Goal: Contribute content: Contribute content

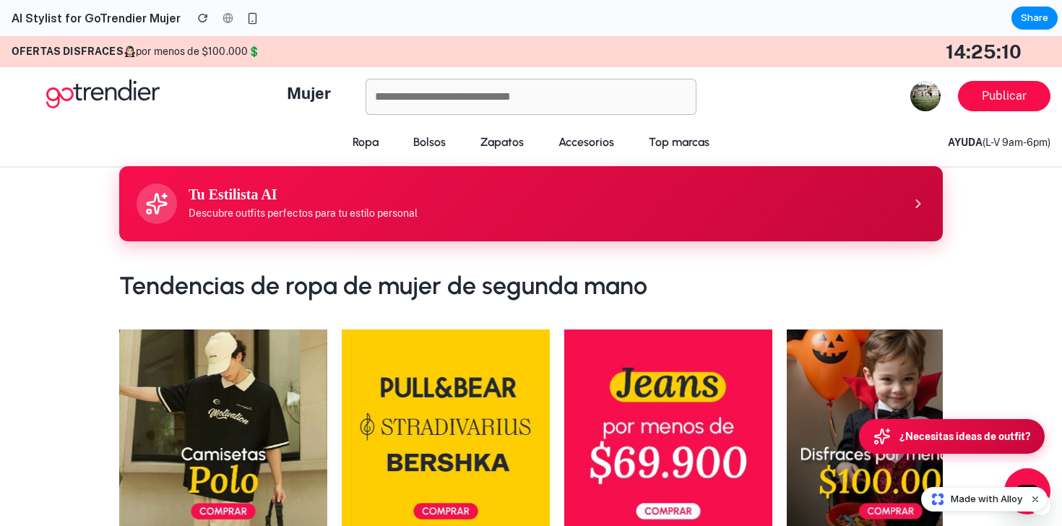
scroll to position [1, 0]
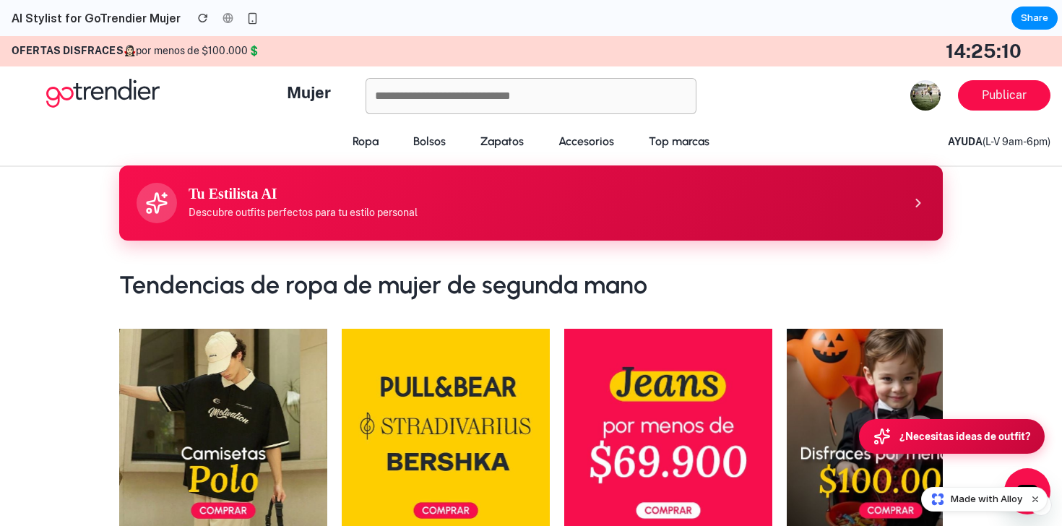
click at [287, 199] on h3 "Tu Estilista AI" at bounding box center [543, 193] width 711 height 17
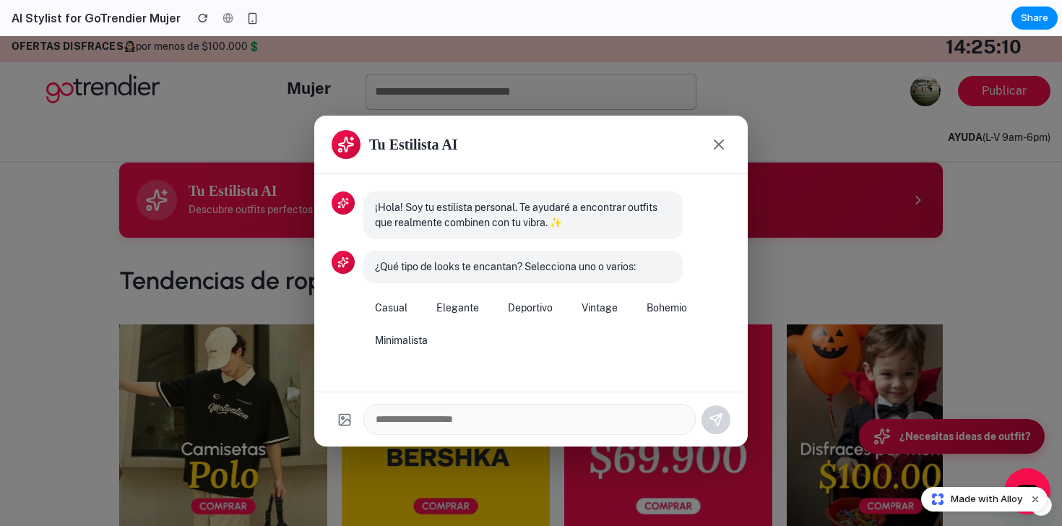
scroll to position [7, 0]
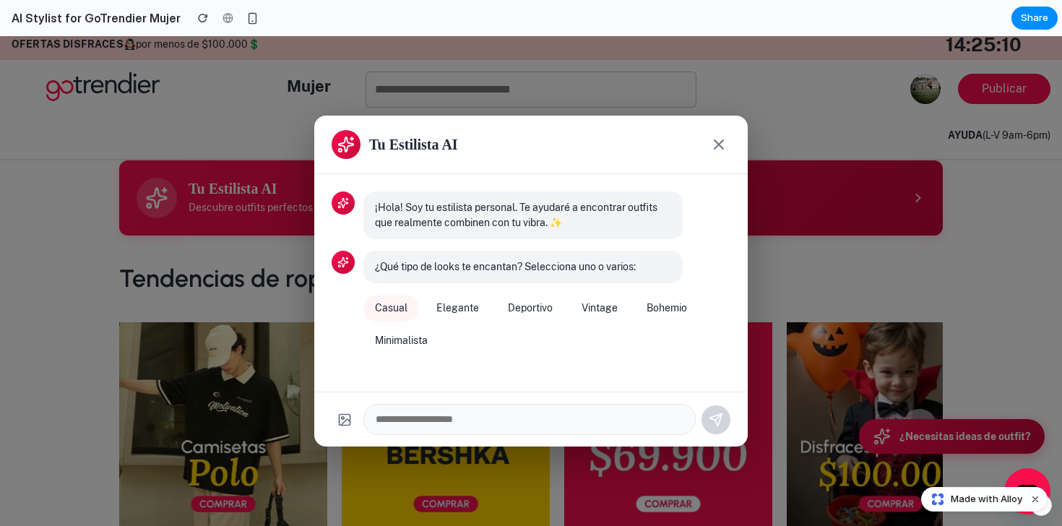
click at [387, 309] on button "Casual" at bounding box center [391, 308] width 56 height 27
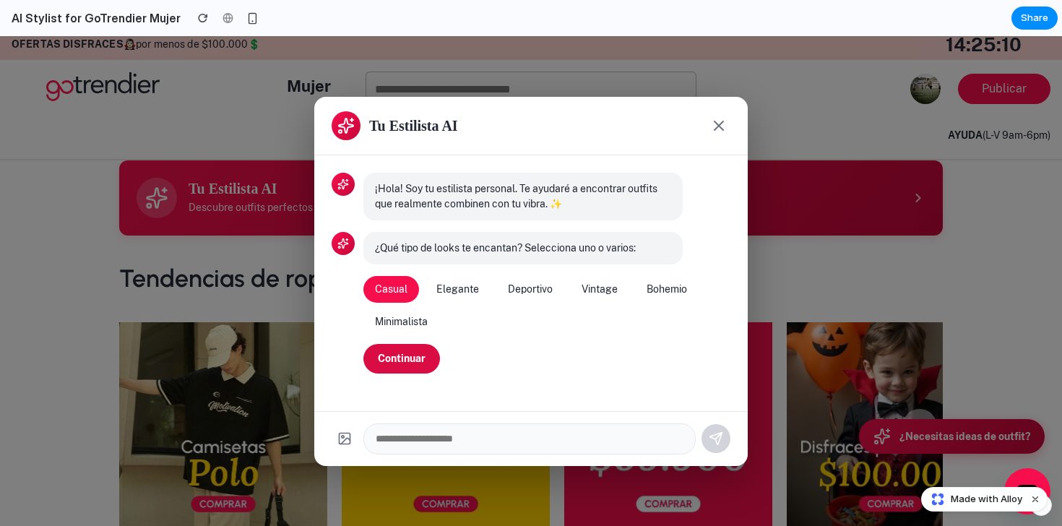
click at [411, 353] on button "Continuar" at bounding box center [401, 359] width 77 height 30
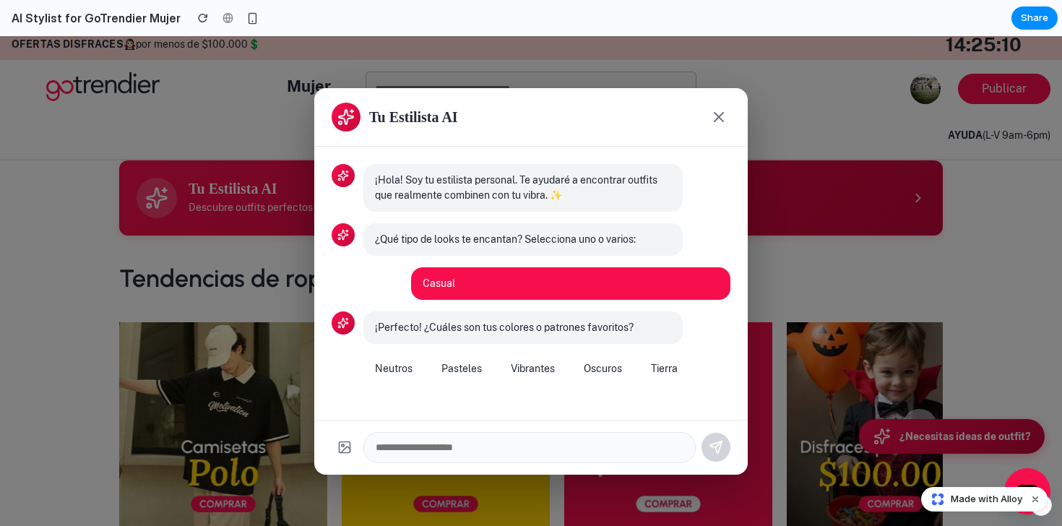
drag, startPoint x: 402, startPoint y: 370, endPoint x: 416, endPoint y: 368, distance: 14.5
click at [402, 370] on button "Neutros" at bounding box center [393, 368] width 61 height 27
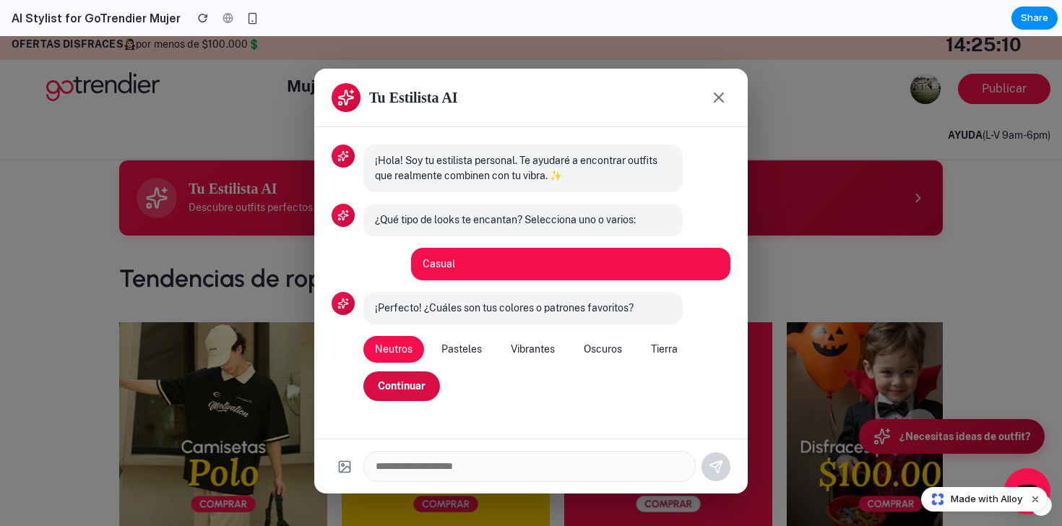
click at [424, 388] on button "Continuar" at bounding box center [401, 386] width 77 height 30
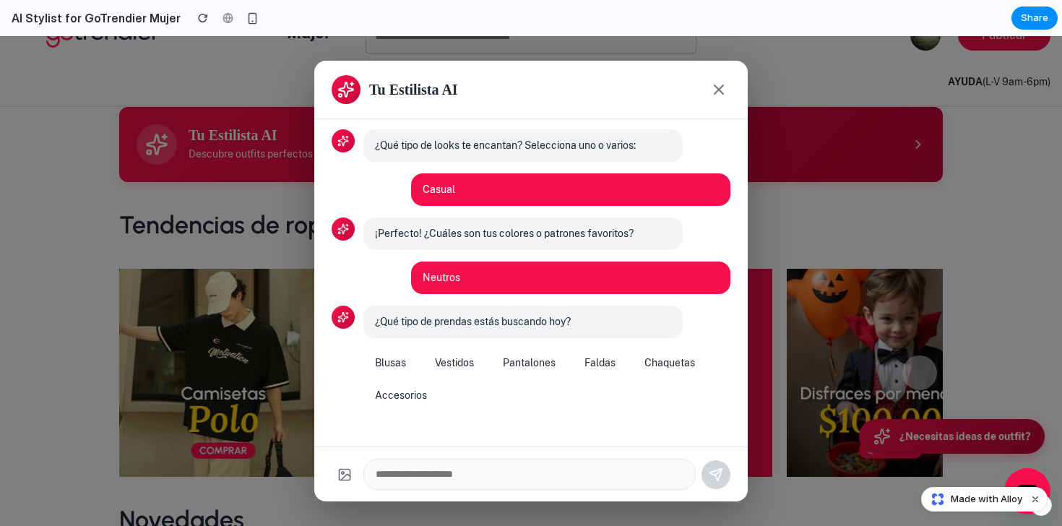
scroll to position [61, 0]
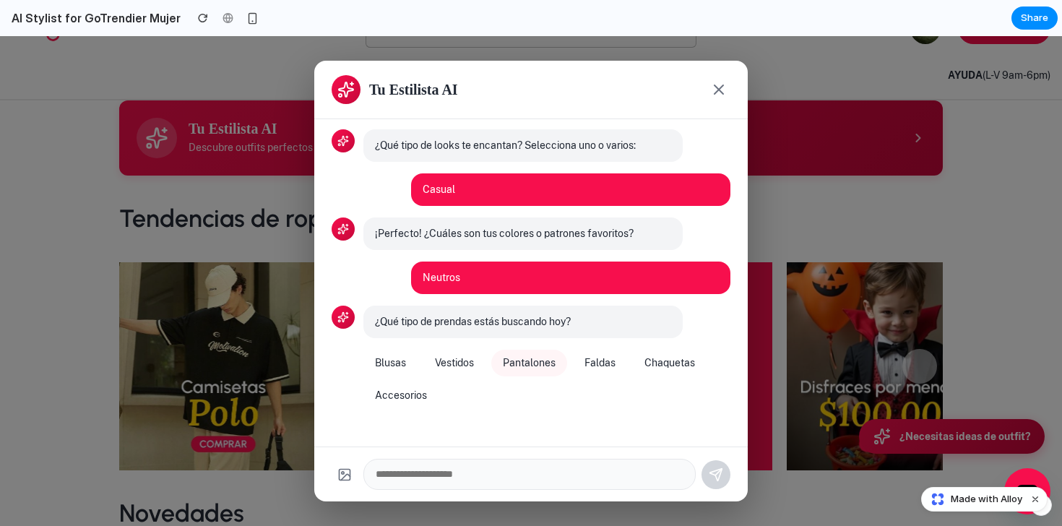
click at [527, 358] on button "Pantalones" at bounding box center [529, 363] width 76 height 27
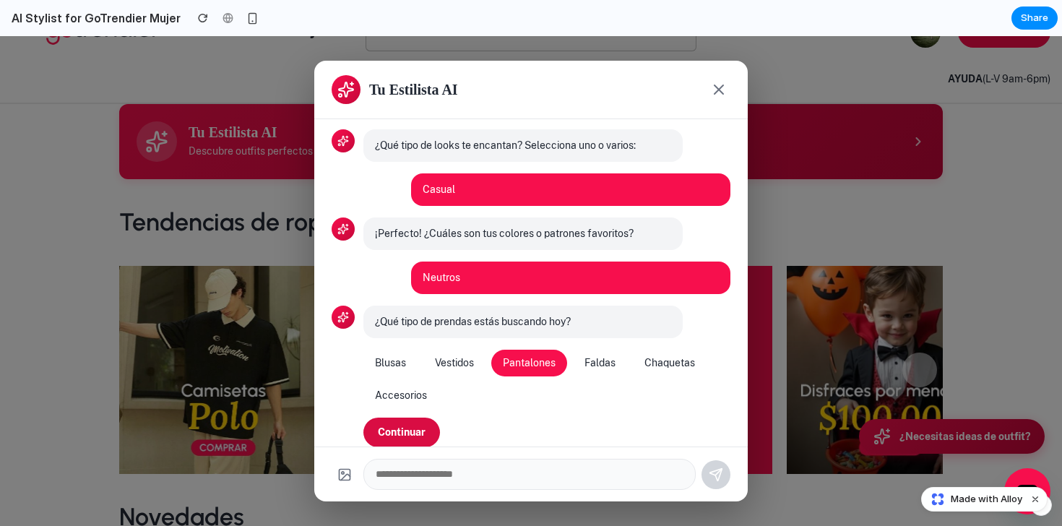
click at [422, 427] on button "Continuar" at bounding box center [401, 432] width 77 height 30
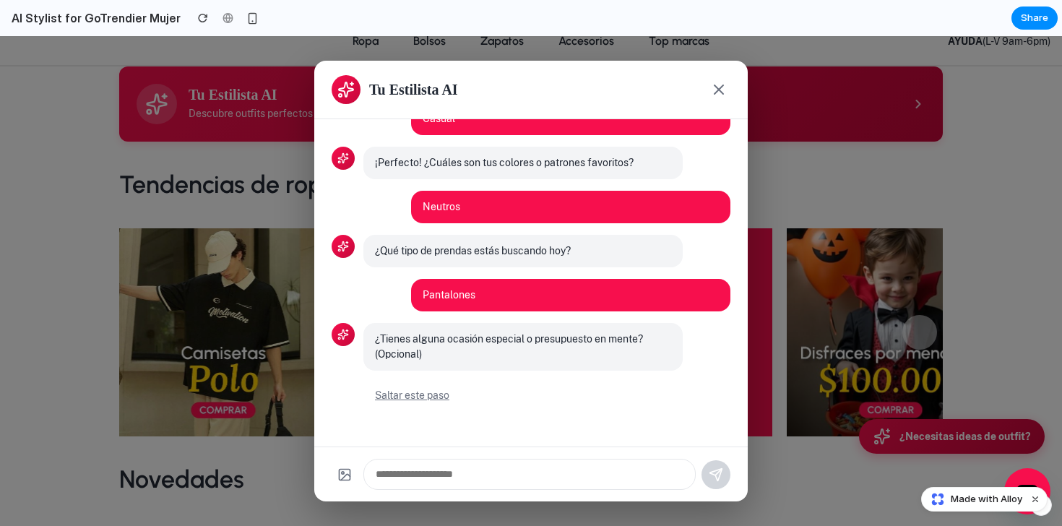
scroll to position [107, 0]
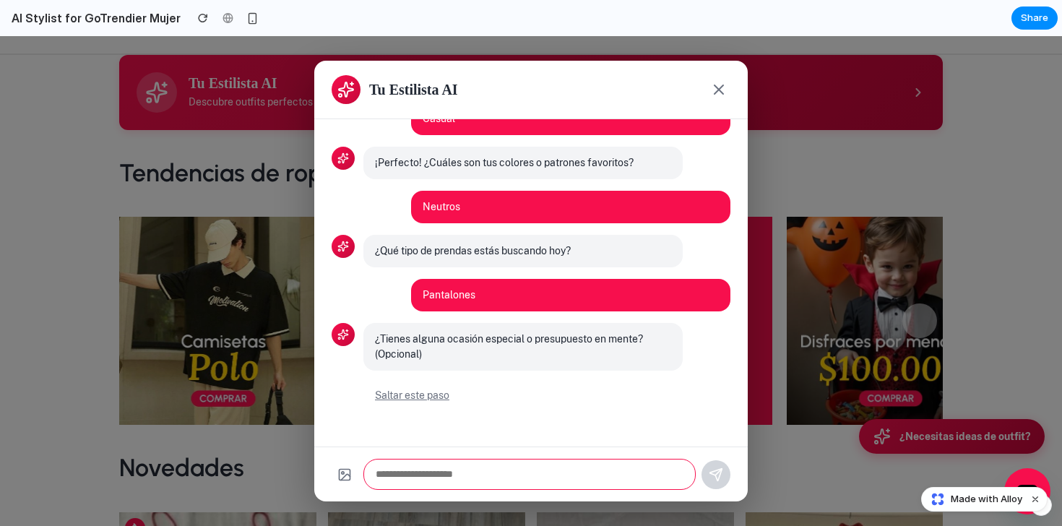
click at [445, 467] on input "text" at bounding box center [529, 474] width 332 height 31
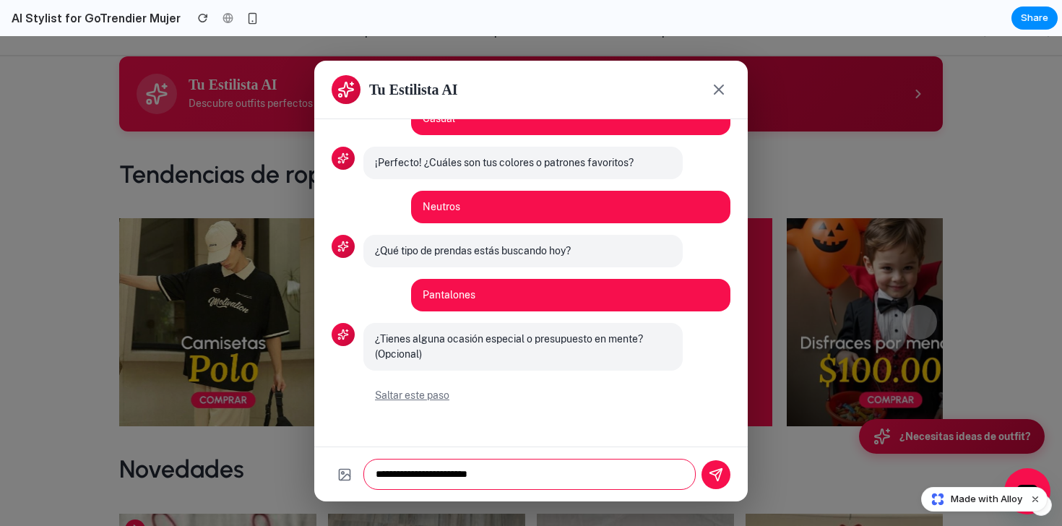
type input "**********"
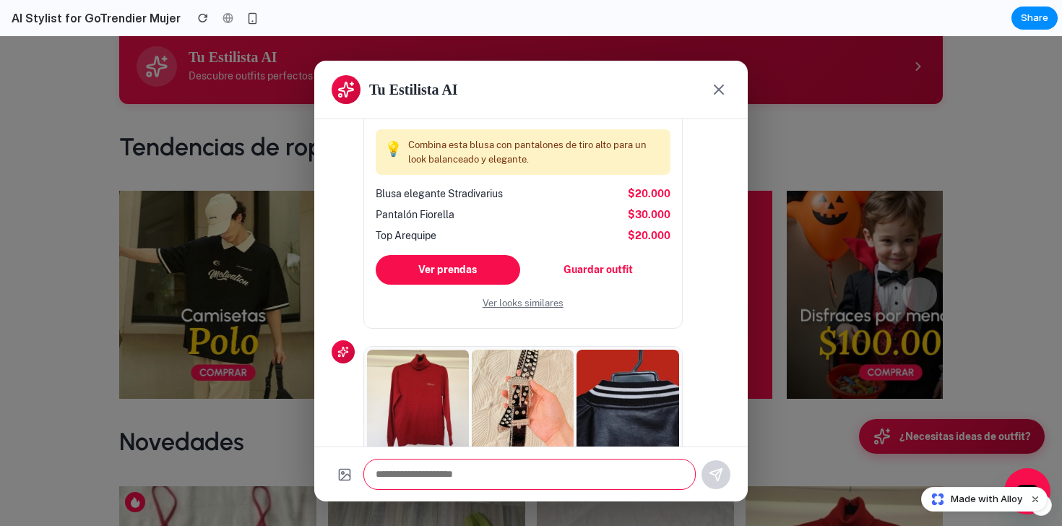
scroll to position [676, 0]
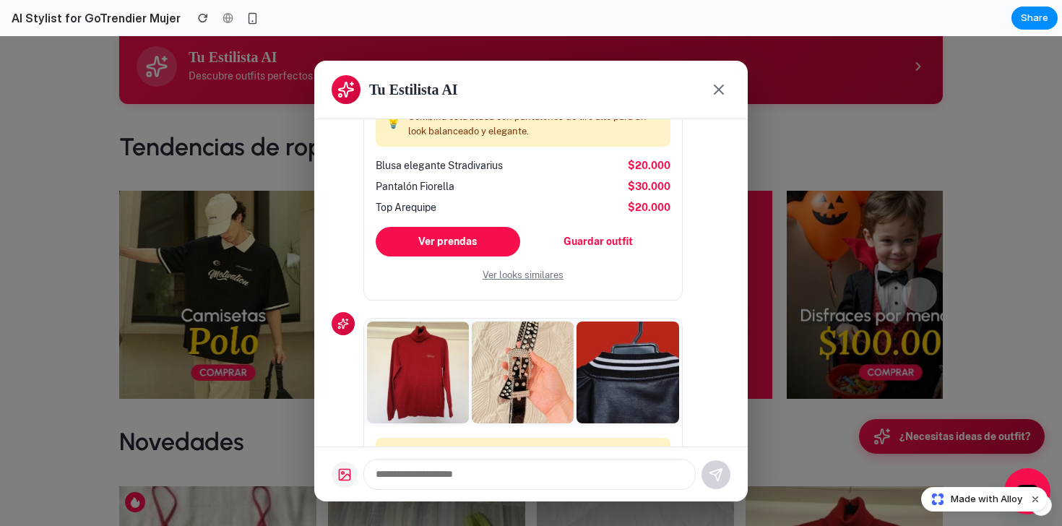
click at [342, 472] on icon "Subir imagen" at bounding box center [344, 474] width 14 height 14
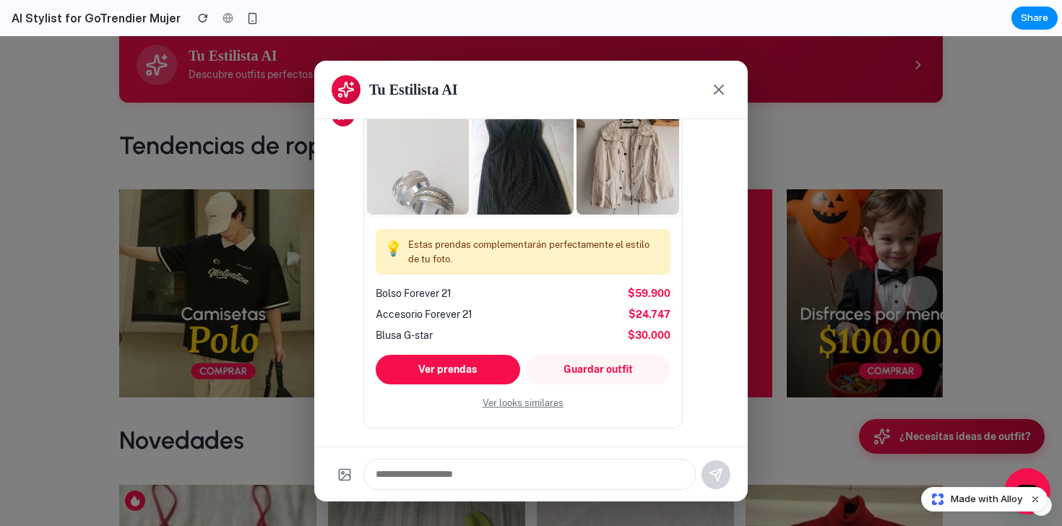
scroll to position [1789, 0]
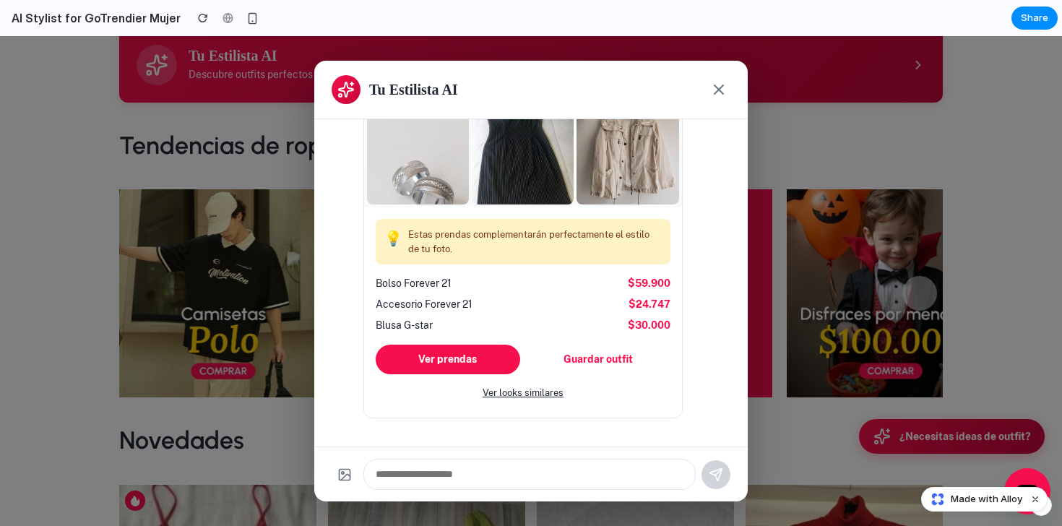
click at [547, 393] on button "Ver looks similares" at bounding box center [523, 393] width 295 height 26
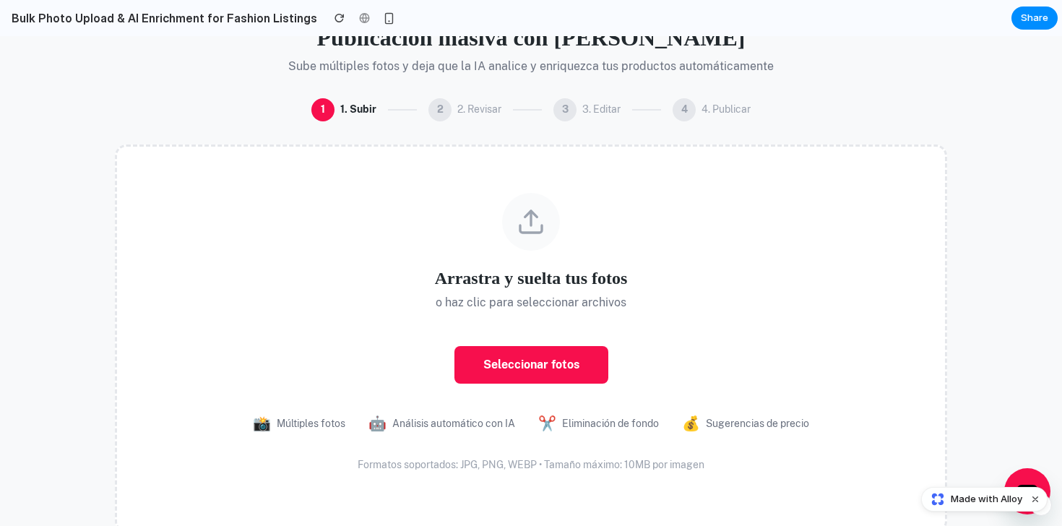
scroll to position [92, 0]
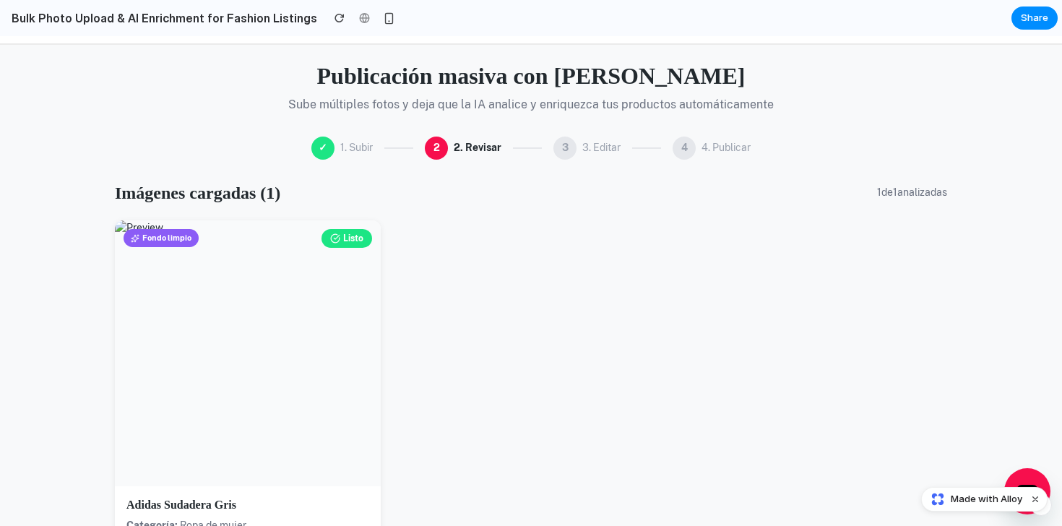
drag, startPoint x: 451, startPoint y: 401, endPoint x: 459, endPoint y: 359, distance: 42.8
click at [452, 399] on div "Listo Fondo limpio Adidas Sudadera Gris Categoría: Ropa de mujer Precio sugerid…" at bounding box center [531, 420] width 832 height 401
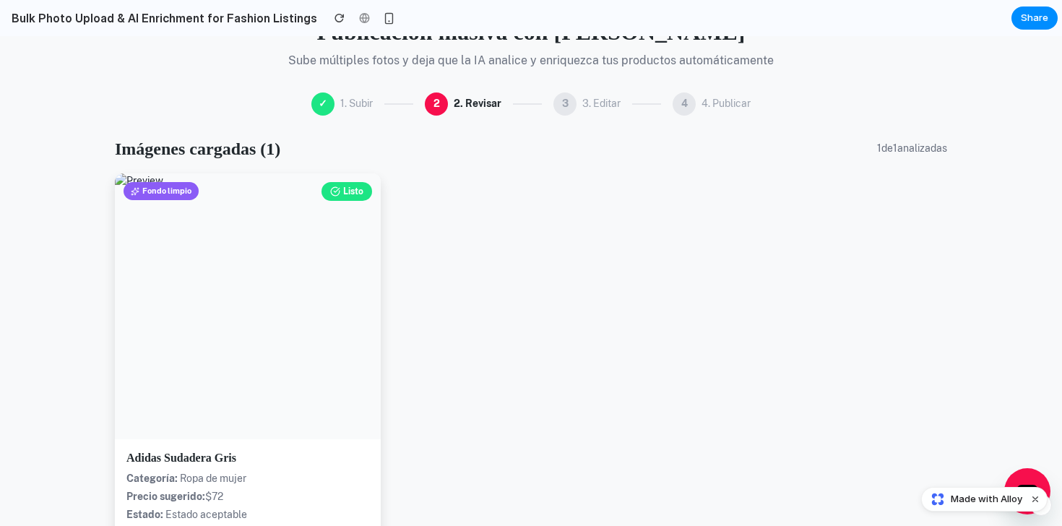
drag, startPoint x: 344, startPoint y: 191, endPoint x: 371, endPoint y: 201, distance: 28.3
click at [345, 192] on div "Listo" at bounding box center [346, 191] width 51 height 19
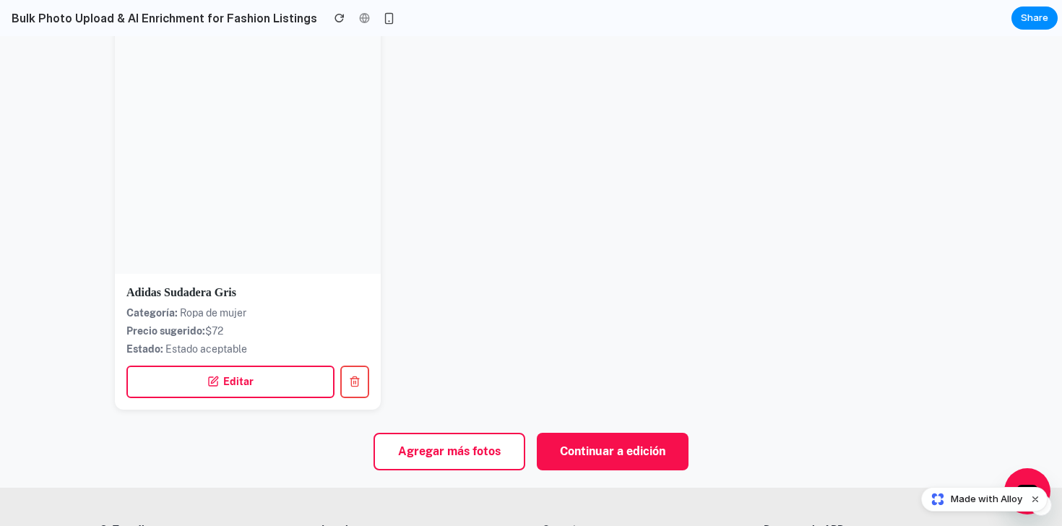
scroll to position [305, 0]
click at [490, 440] on button "Agregar más fotos" at bounding box center [449, 451] width 152 height 38
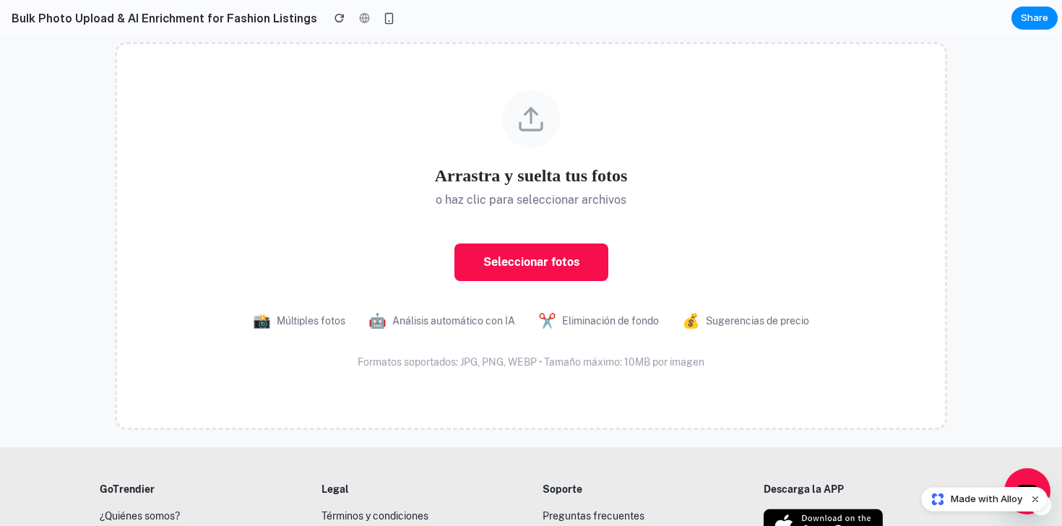
scroll to position [220, 0]
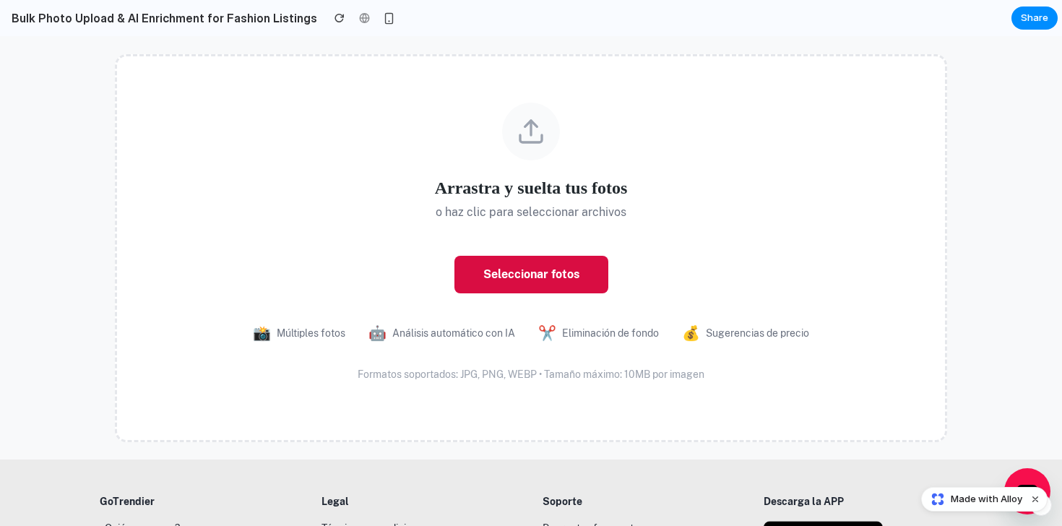
click at [576, 273] on button "Seleccionar fotos" at bounding box center [531, 275] width 154 height 38
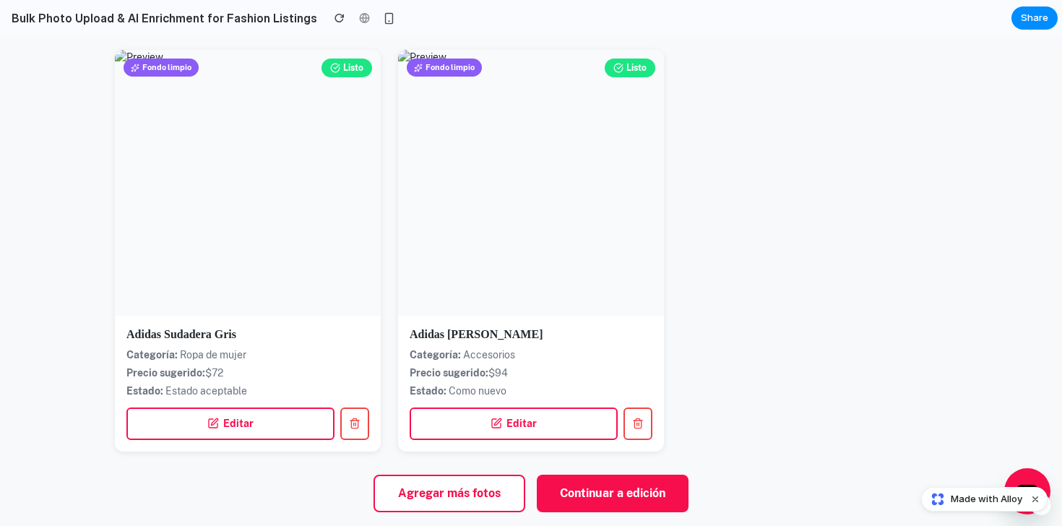
scroll to position [313, 0]
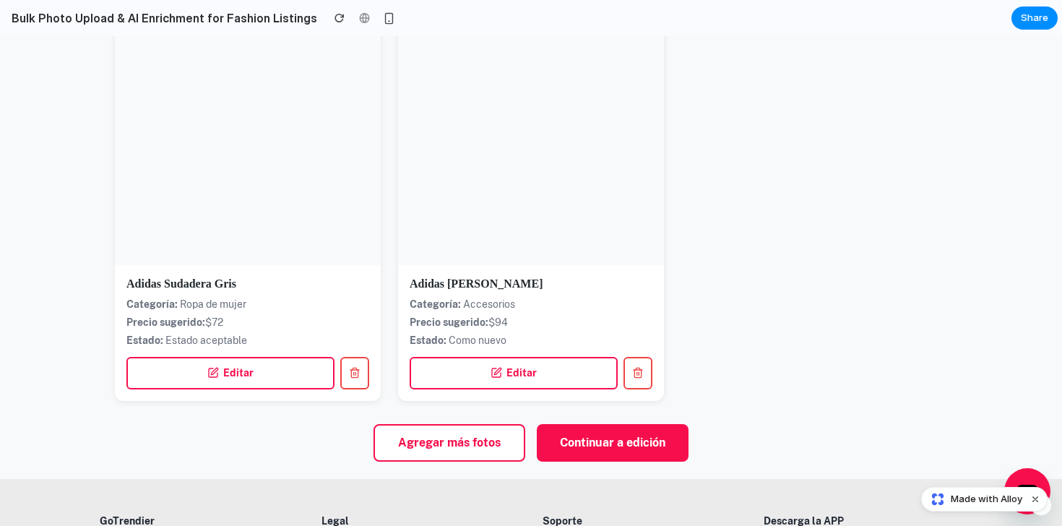
click at [625, 447] on button "Continuar a edición" at bounding box center [613, 443] width 152 height 38
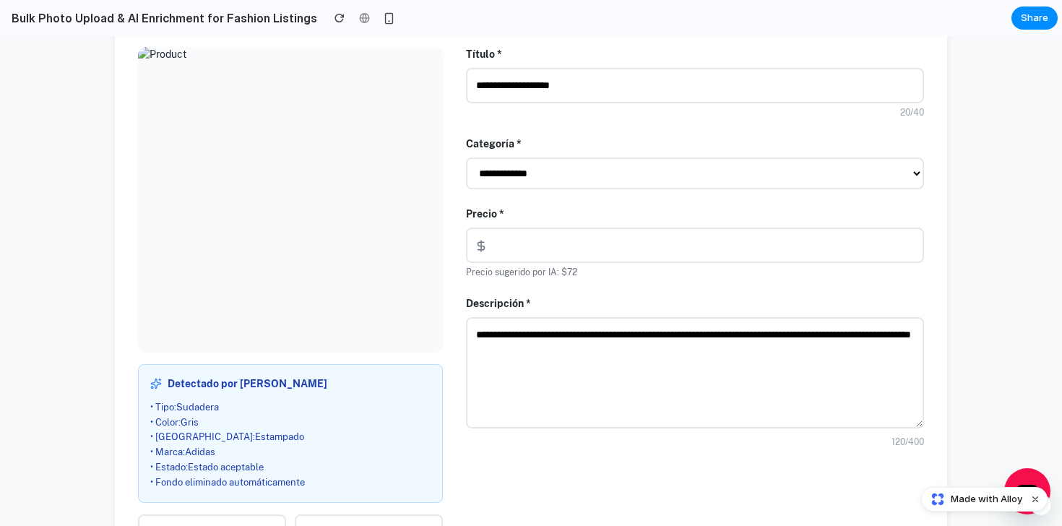
scroll to position [289, 0]
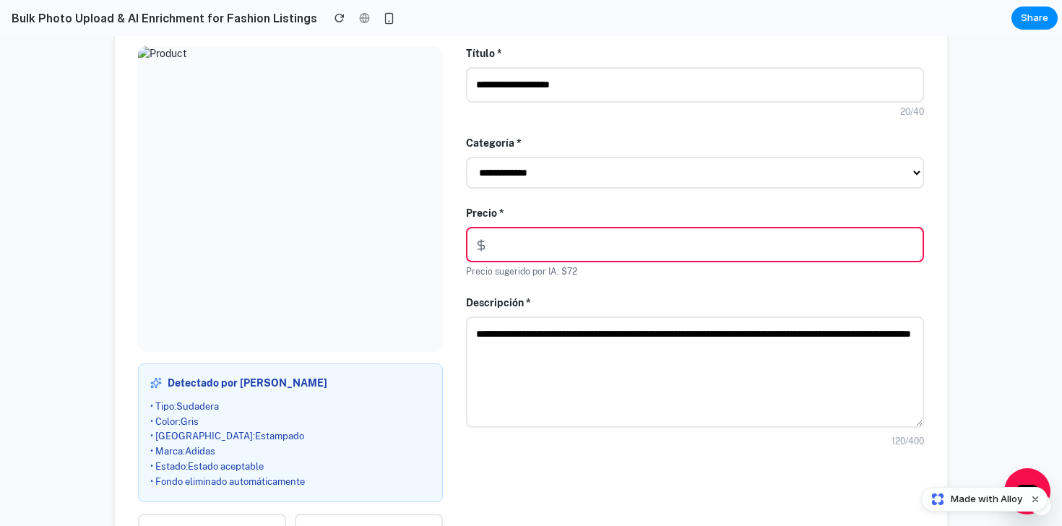
click at [565, 235] on input "**" at bounding box center [695, 244] width 458 height 35
type input "***"
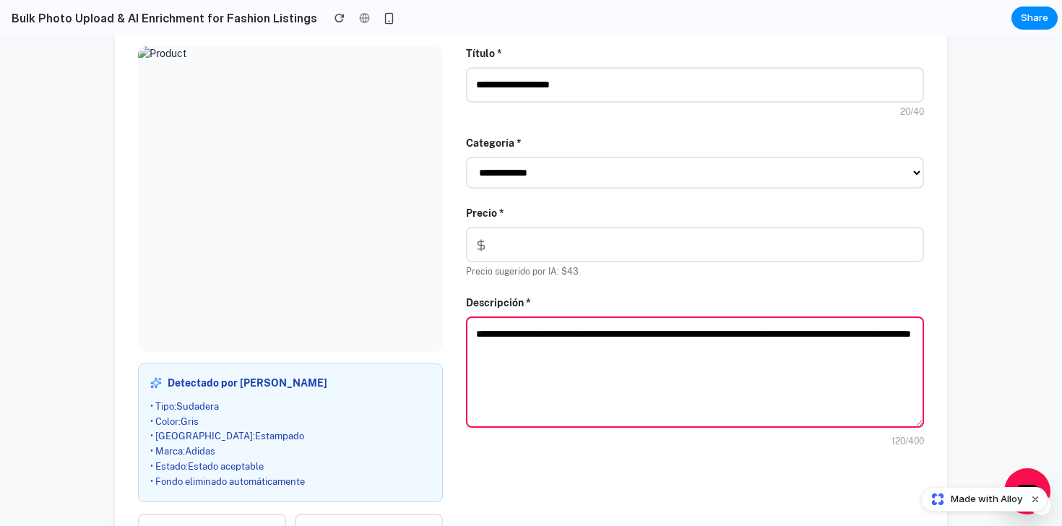
drag, startPoint x: 648, startPoint y: 337, endPoint x: 700, endPoint y: 357, distance: 55.5
click at [649, 338] on textarea "**********" at bounding box center [695, 371] width 458 height 111
